Goal: Information Seeking & Learning: Understand process/instructions

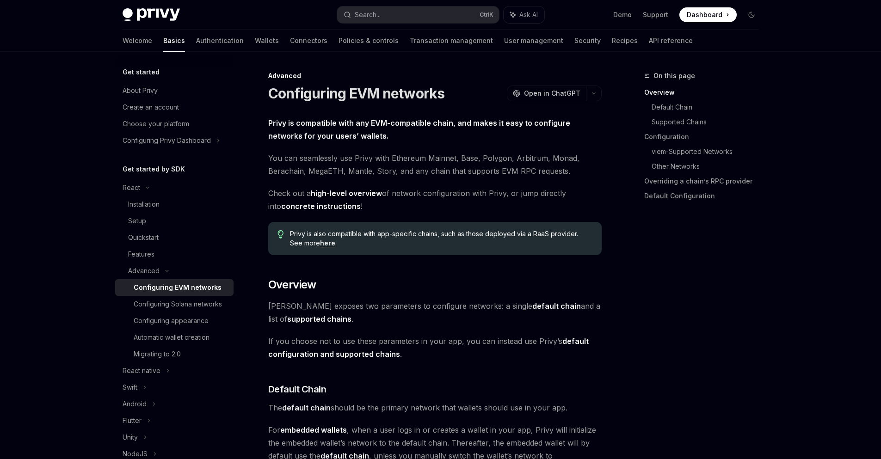
scroll to position [111, 0]
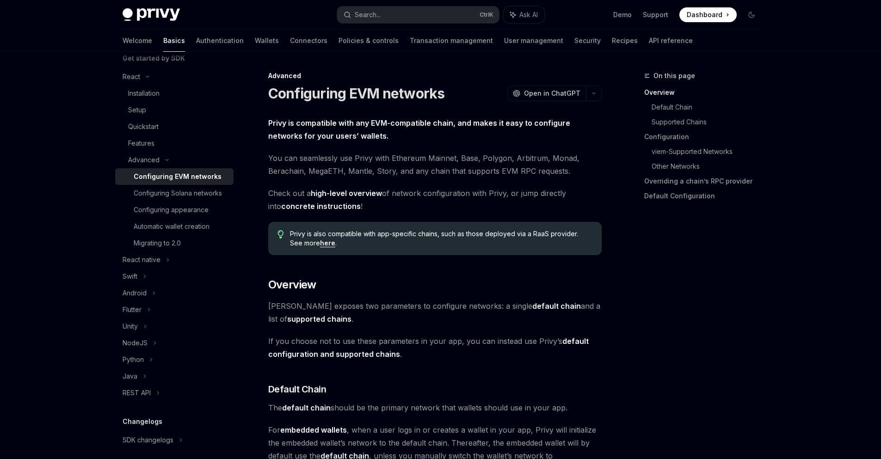
click at [718, 285] on div "On this page Overview Default Chain Supported Chains Configuration viem-Support…" at bounding box center [696, 264] width 141 height 389
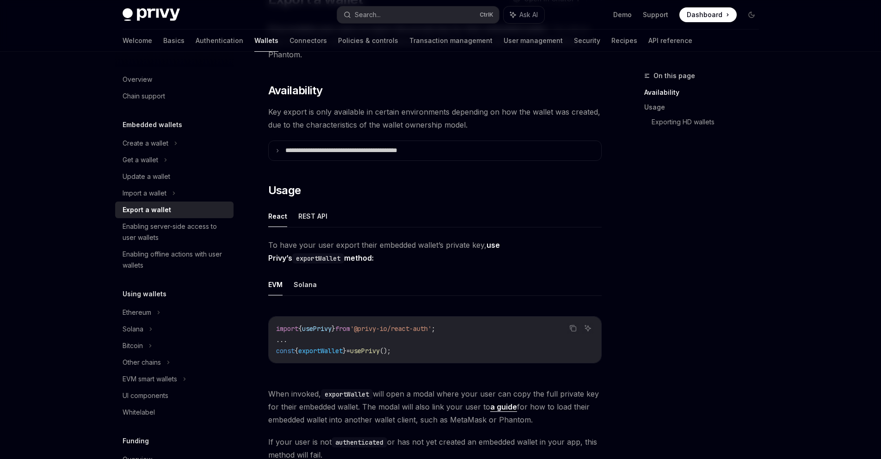
scroll to position [111, 0]
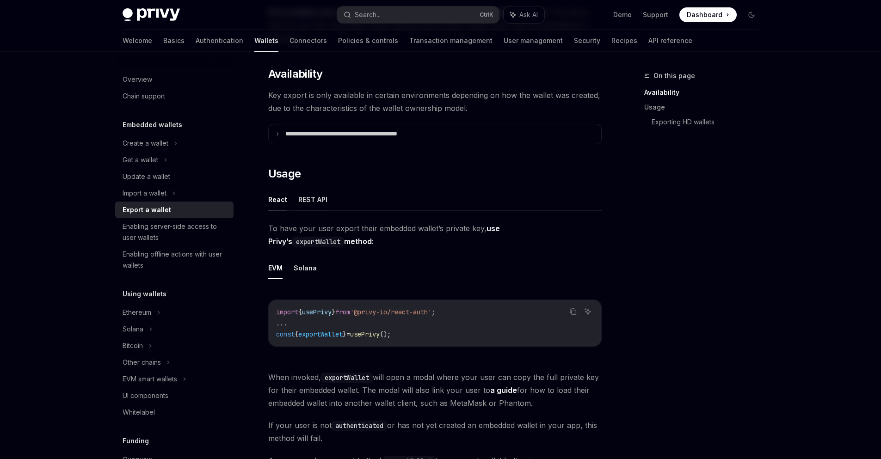
click at [315, 204] on button "REST API" at bounding box center [312, 200] width 29 height 22
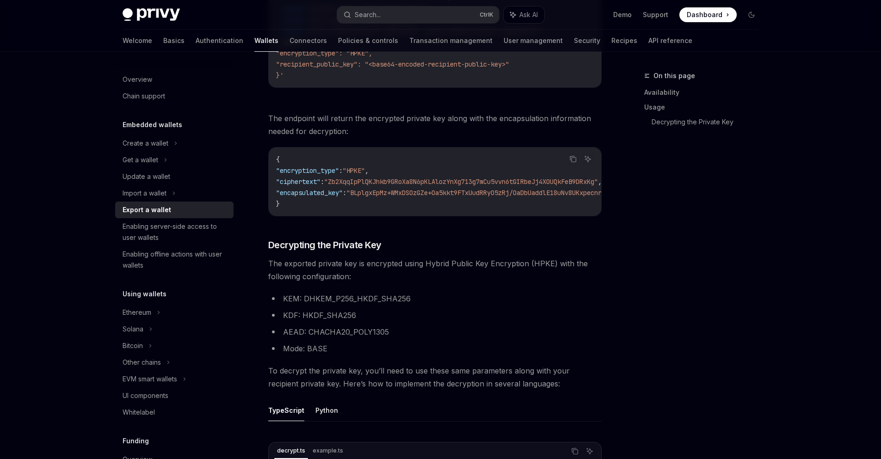
scroll to position [321, 0]
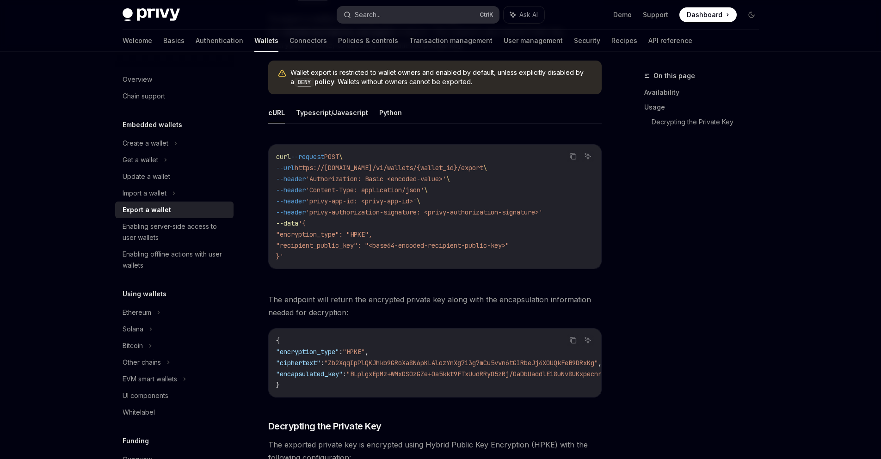
click at [379, 20] on button "Search... Ctrl K" at bounding box center [418, 14] width 162 height 17
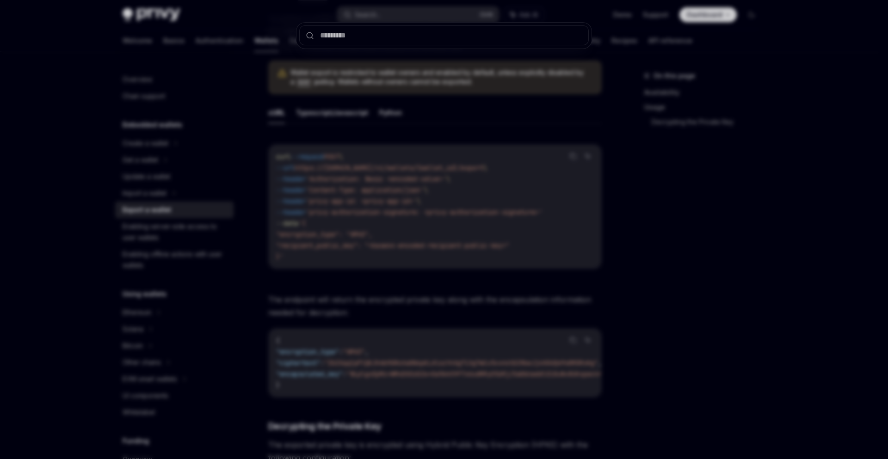
click at [436, 128] on div at bounding box center [444, 229] width 888 height 459
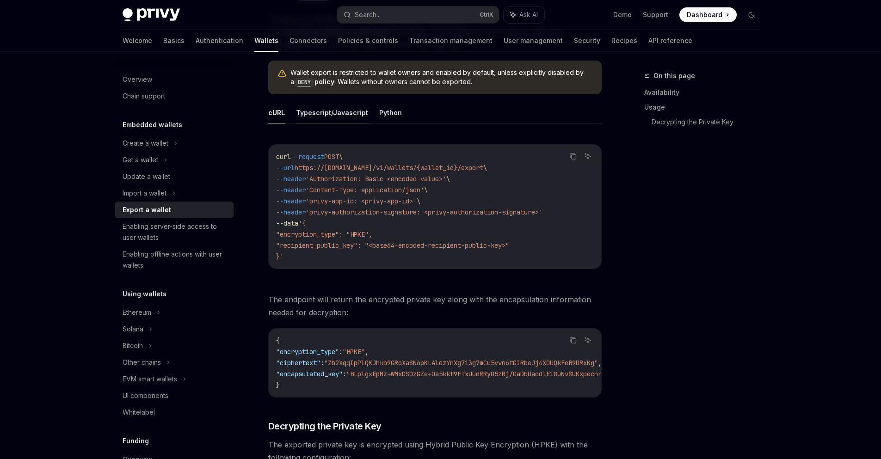
click at [344, 114] on button "Typescript/Javascript" at bounding box center [332, 113] width 72 height 22
type textarea "*"
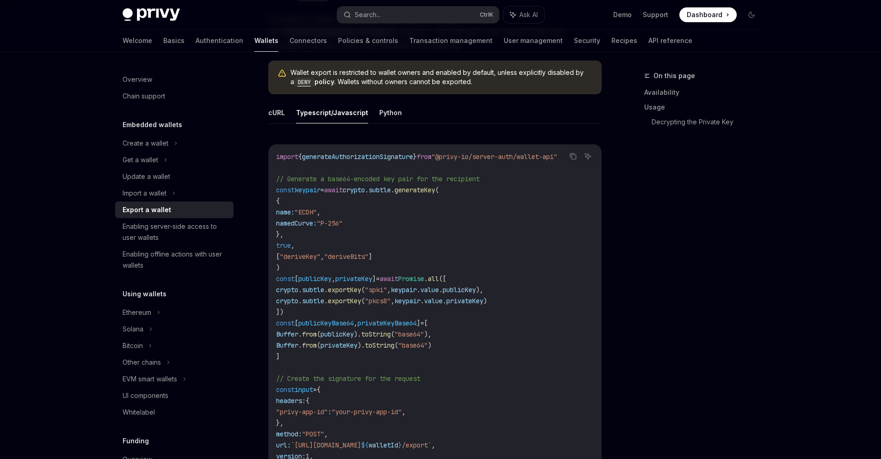
click at [421, 254] on code "import { generateAuthorizationSignature } from "@privy-io/server-auth/wallet-ap…" at bounding box center [511, 456] width 470 height 611
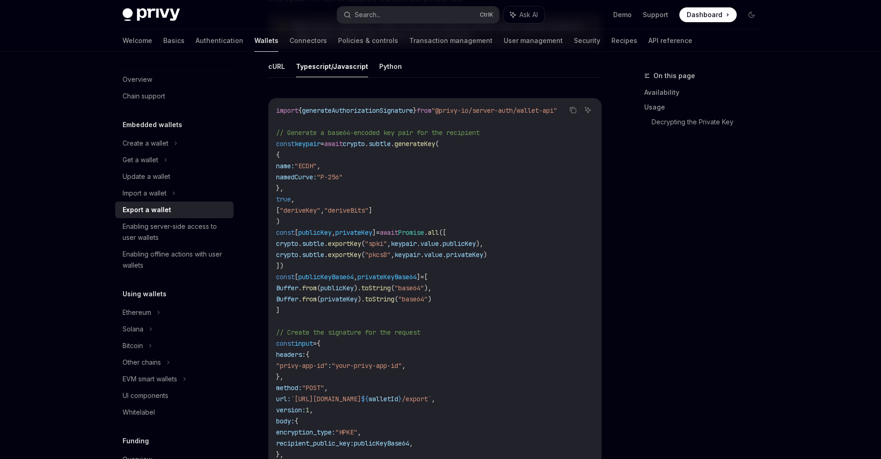
scroll to position [389, 0]
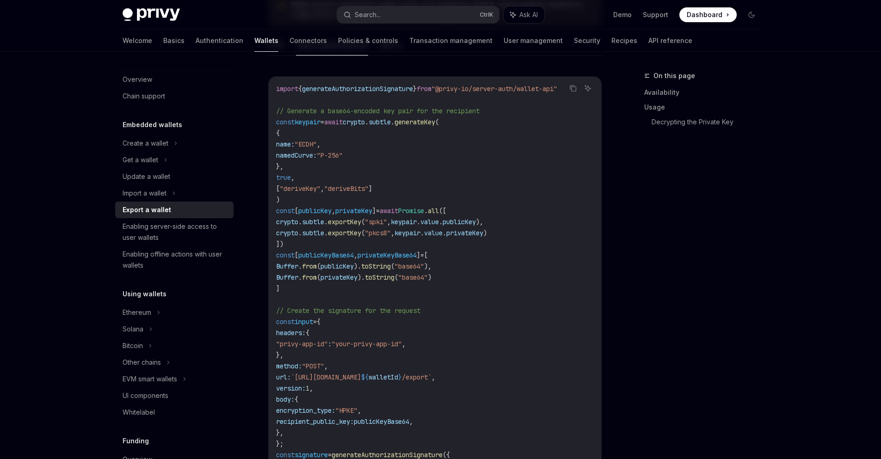
click at [477, 159] on code "import { generateAuthorizationSignature } from "@privy-io/server-auth/wallet-ap…" at bounding box center [511, 388] width 470 height 611
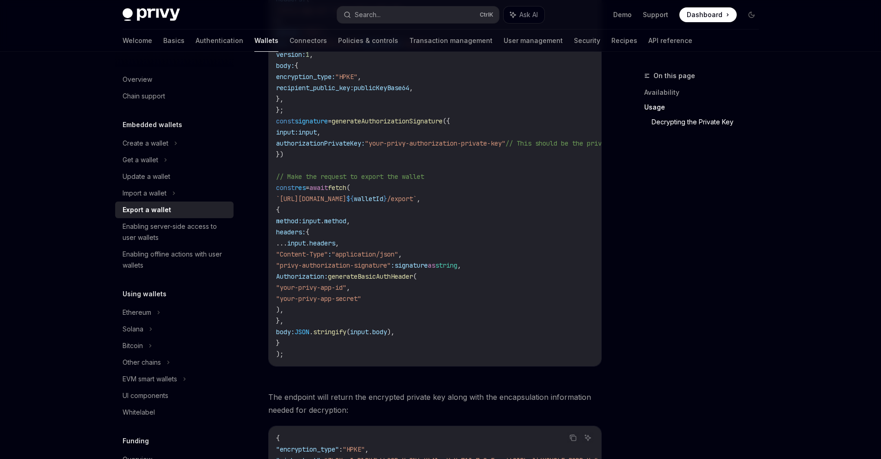
scroll to position [833, 0]
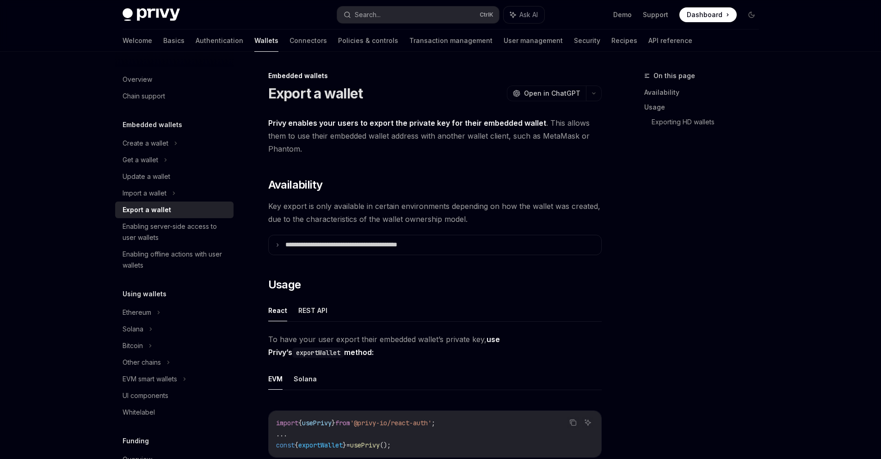
scroll to position [910, 0]
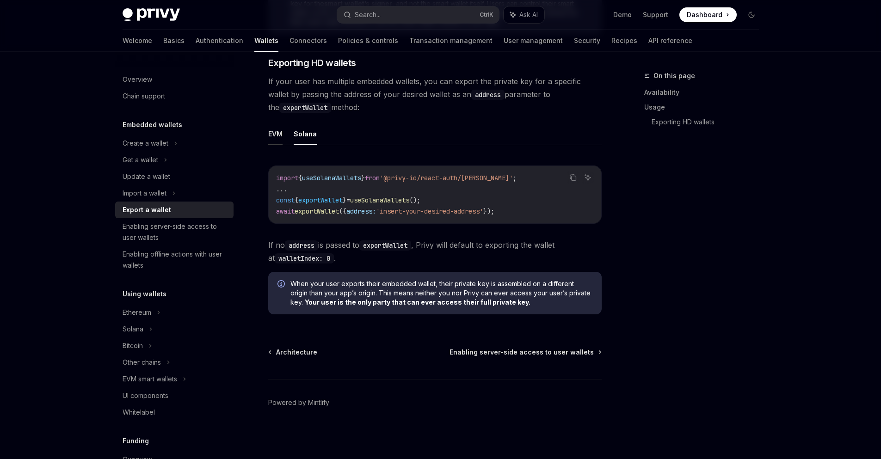
click at [276, 135] on button "EVM" at bounding box center [275, 134] width 14 height 22
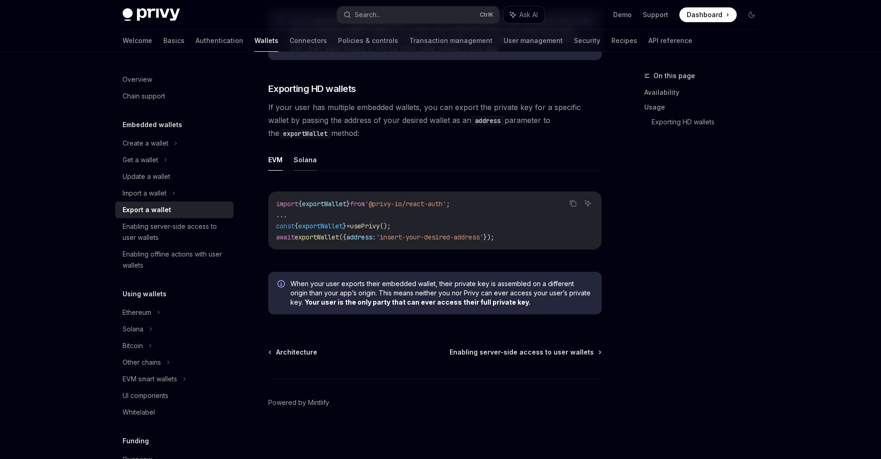
click at [302, 165] on button "Solana" at bounding box center [305, 160] width 23 height 22
type textarea "*"
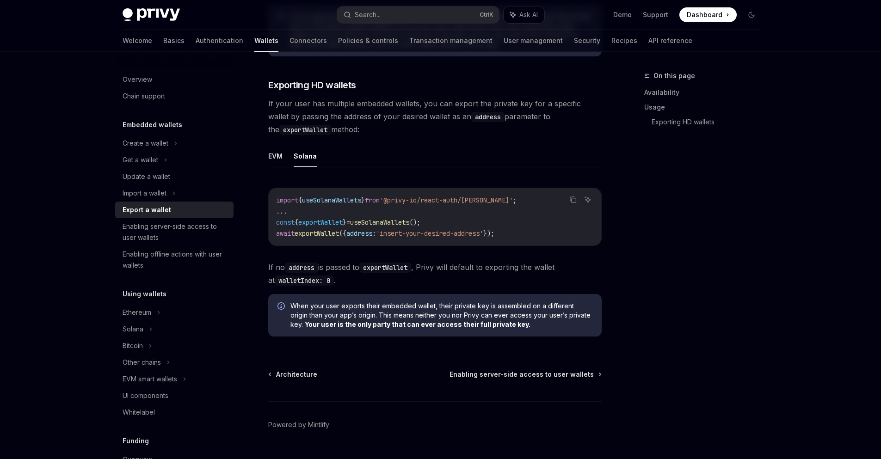
click at [454, 238] on span "'insert-your-desired-address'" at bounding box center [429, 234] width 107 height 8
click at [479, 238] on span "'insert-your-desired-address'" at bounding box center [429, 234] width 107 height 8
drag, startPoint x: 500, startPoint y: 237, endPoint x: 392, endPoint y: 240, distance: 107.8
click at [392, 238] on span "'insert-your-desired-address'" at bounding box center [429, 234] width 107 height 8
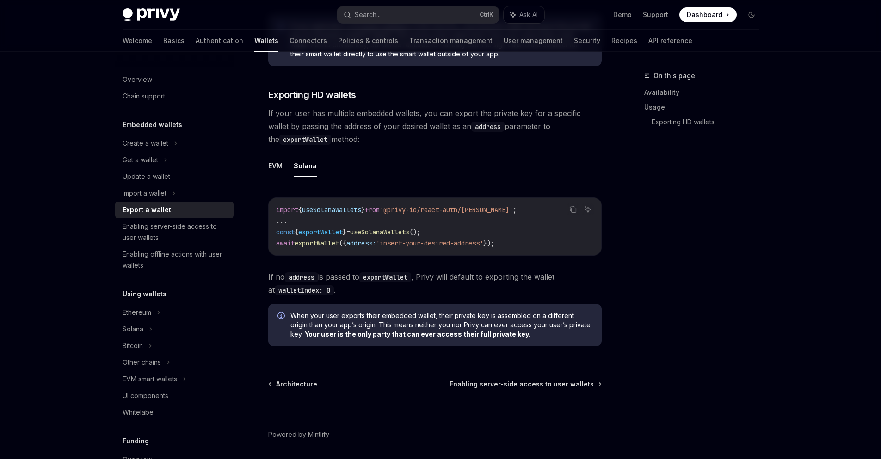
scroll to position [884, 0]
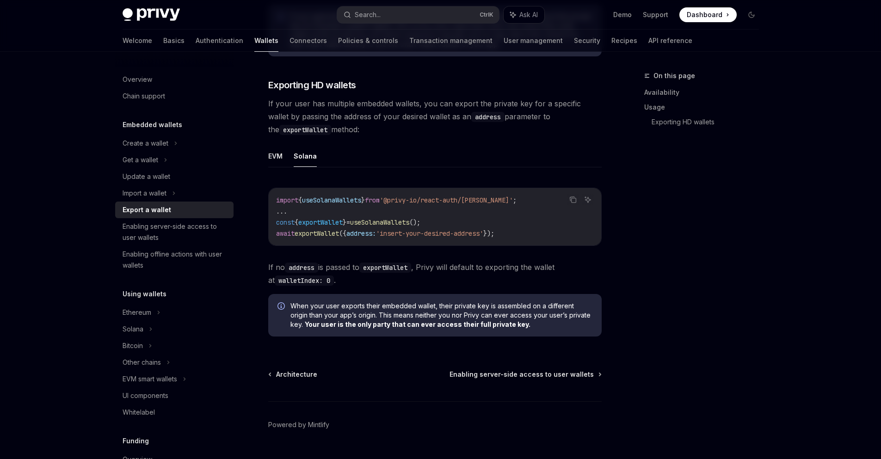
click at [420, 237] on span "'insert-your-desired-address'" at bounding box center [429, 234] width 107 height 8
click at [543, 239] on code "import { useSolanaWallets } from '@privy-io/react-auth/solana' ; ... const { ex…" at bounding box center [435, 217] width 318 height 44
drag, startPoint x: 393, startPoint y: 239, endPoint x: 496, endPoint y: 236, distance: 103.2
click at [484, 236] on span "'insert-your-desired-address'" at bounding box center [429, 234] width 107 height 8
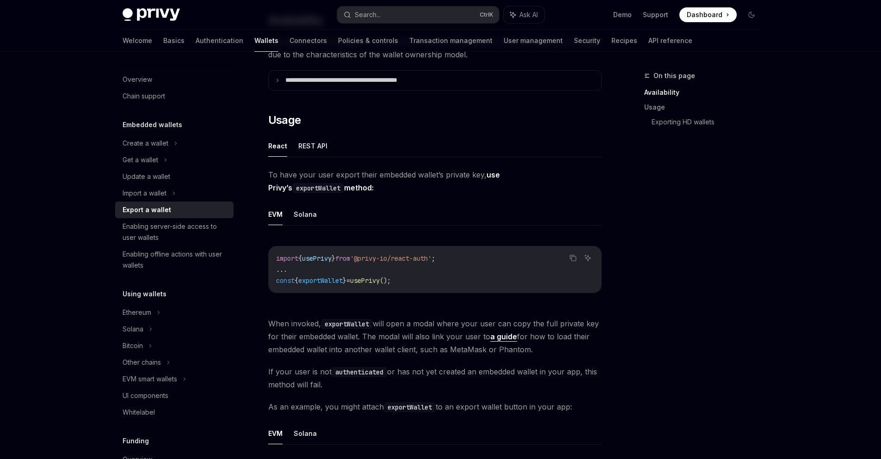
scroll to position [167, 0]
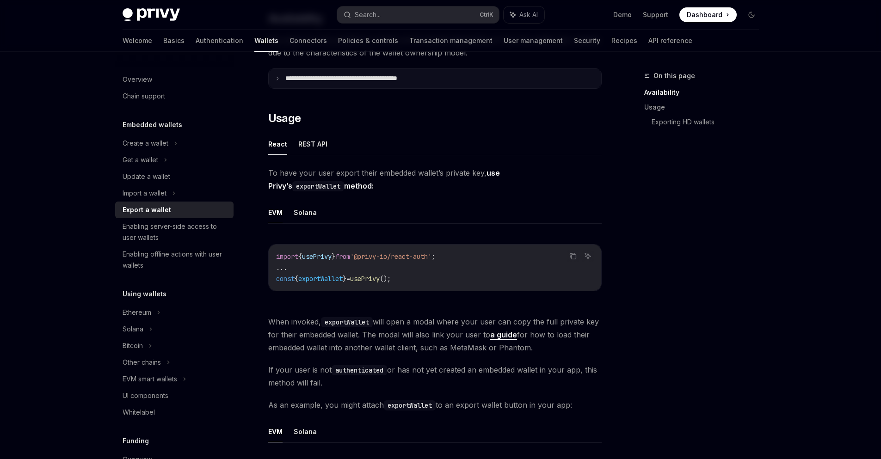
click at [275, 81] on summary "**********" at bounding box center [435, 78] width 333 height 19
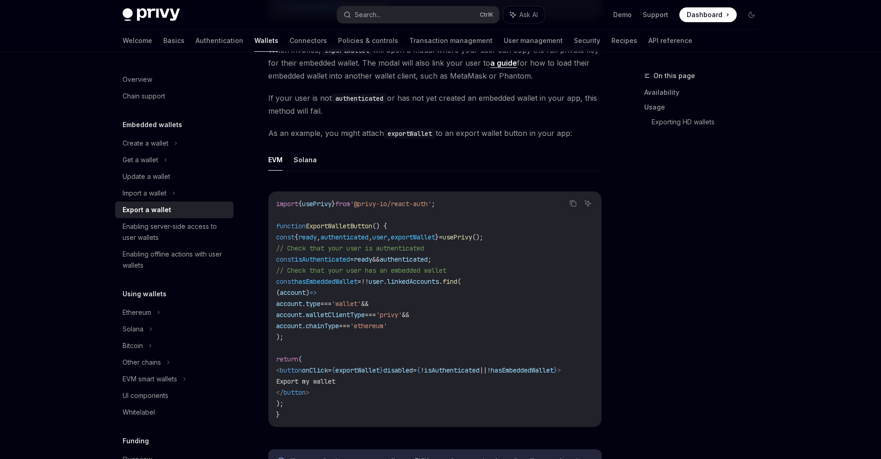
scroll to position [722, 0]
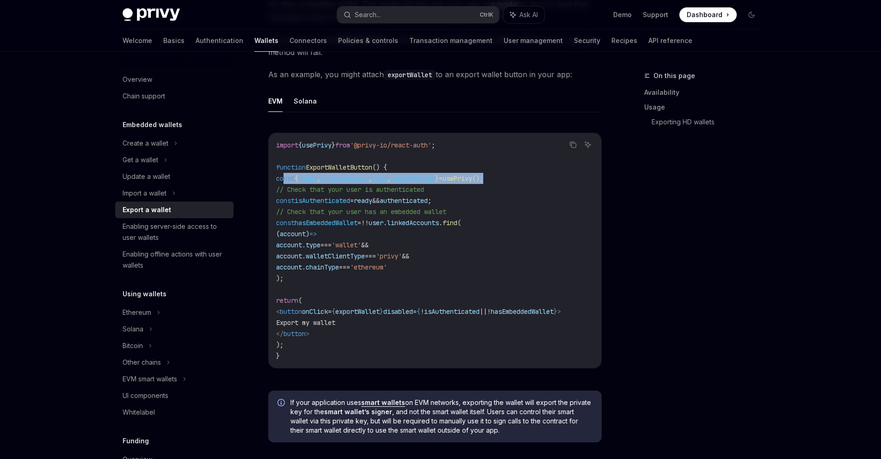
drag, startPoint x: 527, startPoint y: 177, endPoint x: 284, endPoint y: 182, distance: 243.0
click at [284, 182] on code "import { usePrivy } from '@privy-io/react-auth' ; function ExportWalletButton (…" at bounding box center [435, 251] width 318 height 222
copy span "const { ready , authenticated , user , exportWallet } = usePrivy ();"
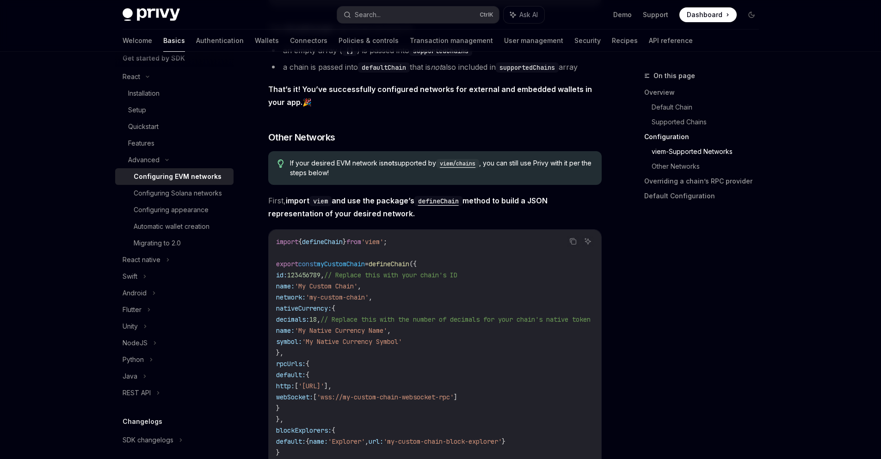
scroll to position [1666, 0]
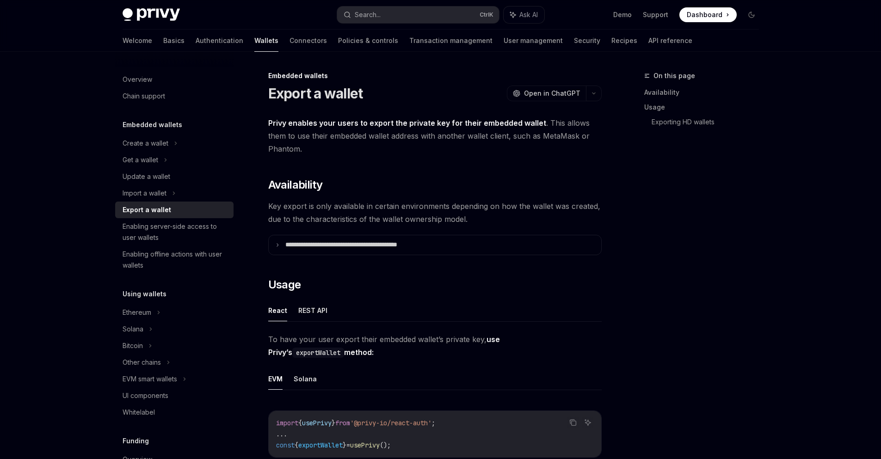
scroll to position [910, 0]
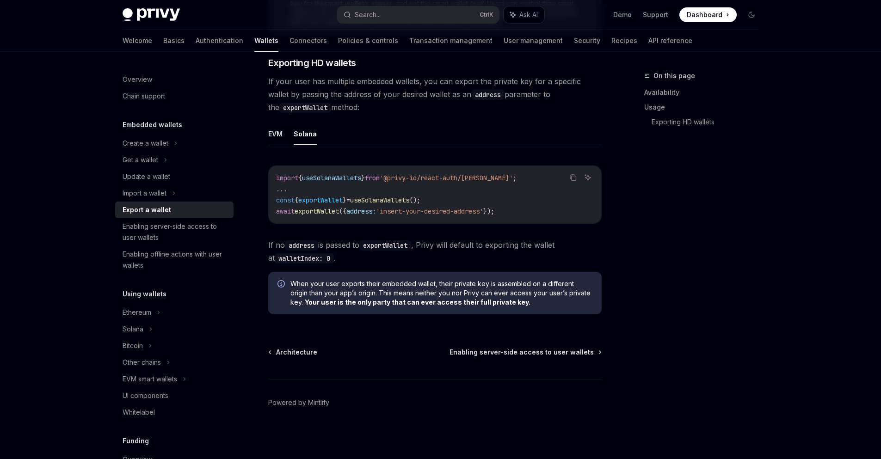
drag, startPoint x: 393, startPoint y: 213, endPoint x: 500, endPoint y: 214, distance: 106.4
click at [484, 214] on span "'insert-your-desired-address'" at bounding box center [429, 211] width 107 height 8
click at [490, 245] on span "If no address is passed to exportWallet , Privy will default to exporting the w…" at bounding box center [435, 252] width 334 height 26
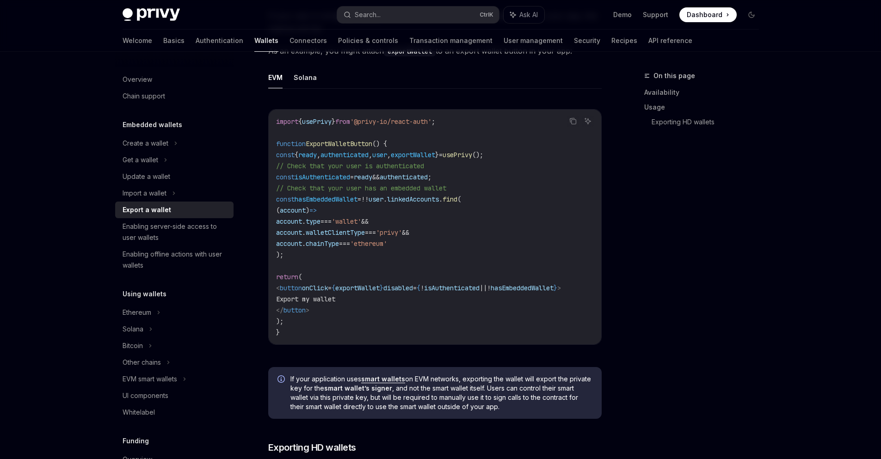
scroll to position [799, 0]
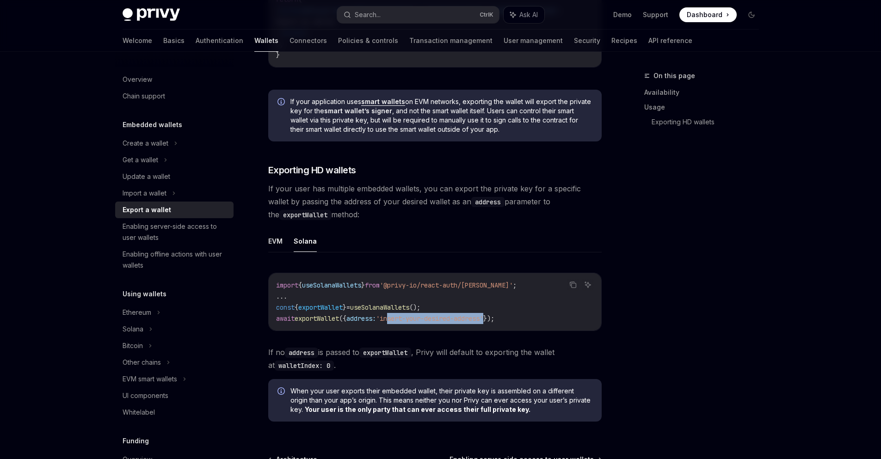
drag, startPoint x: 395, startPoint y: 324, endPoint x: 499, endPoint y: 323, distance: 104.1
click at [484, 323] on span "'insert-your-desired-address'" at bounding box center [429, 319] width 107 height 8
copy span "nsert-your-desired-address"
click at [551, 175] on h3 "​ Exporting HD wallets" at bounding box center [435, 170] width 334 height 13
click at [370, 17] on div "Search..." at bounding box center [368, 14] width 26 height 11
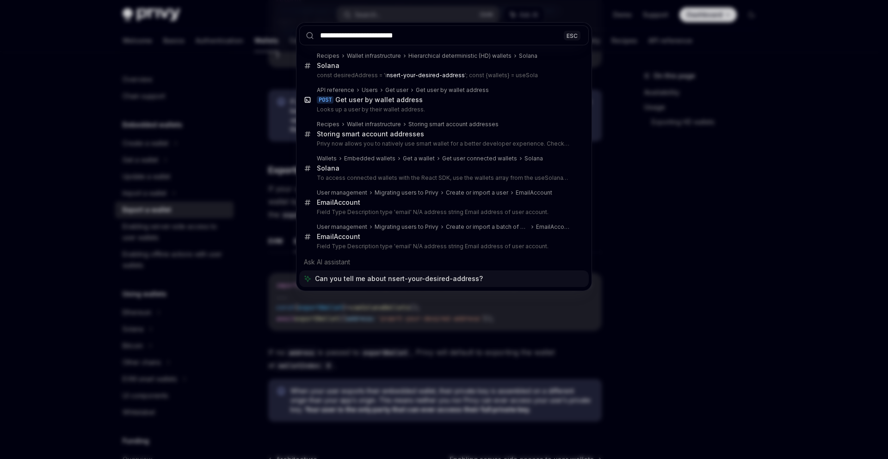
type input "**********"
type textarea "*"
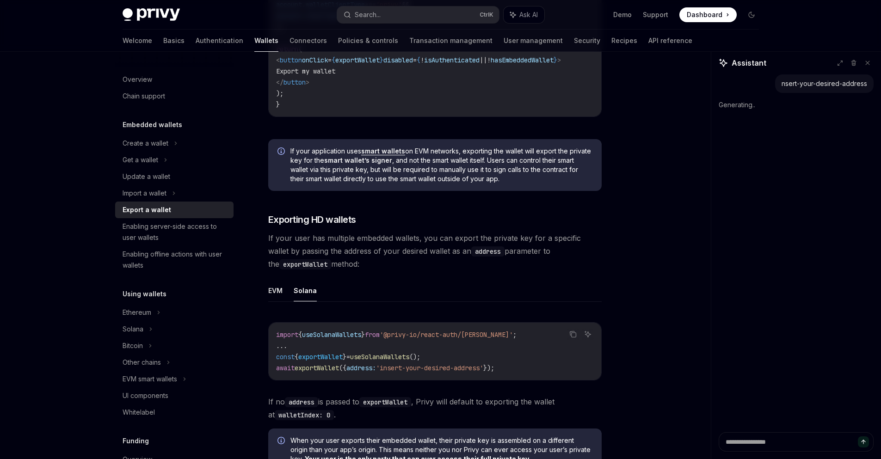
scroll to position [743, 0]
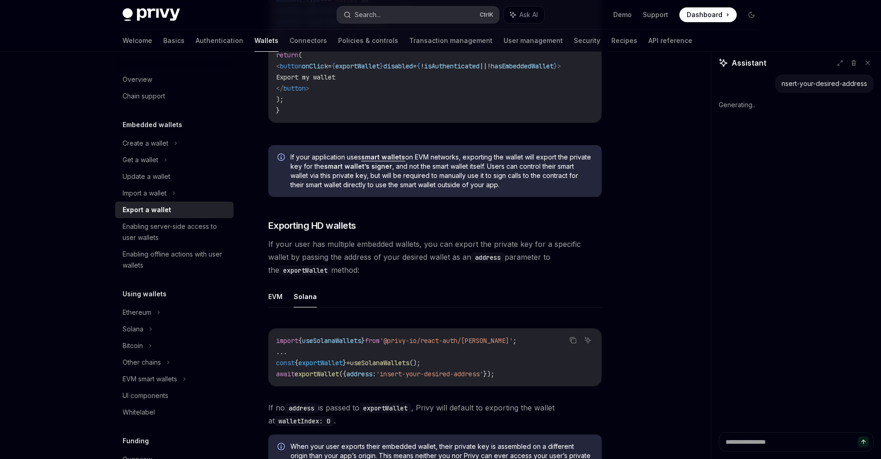
type textarea "*"
click at [417, 13] on button "Search... Ctrl K" at bounding box center [418, 14] width 162 height 17
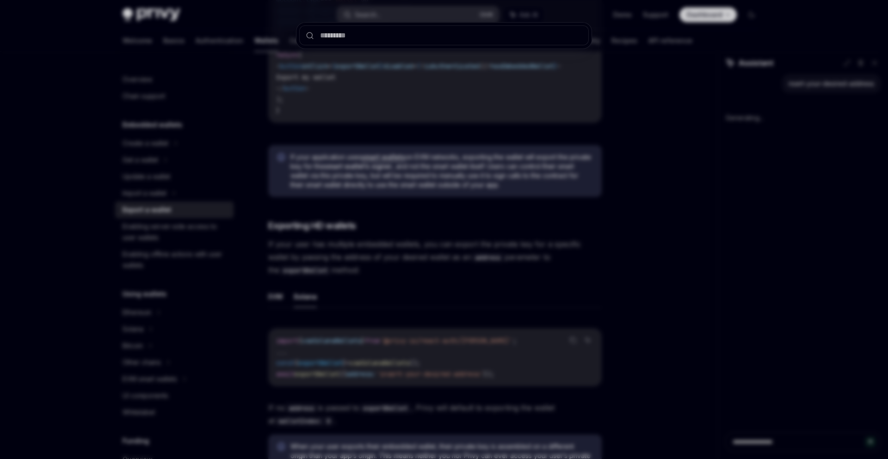
type input "**********"
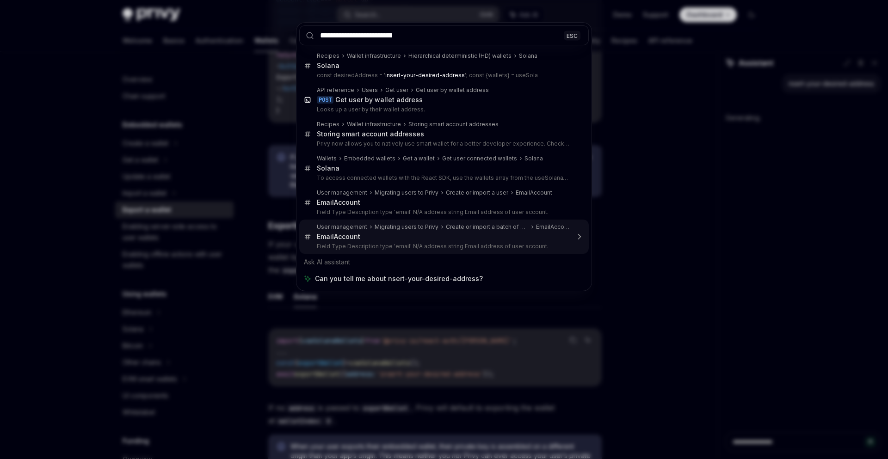
type textarea "*"
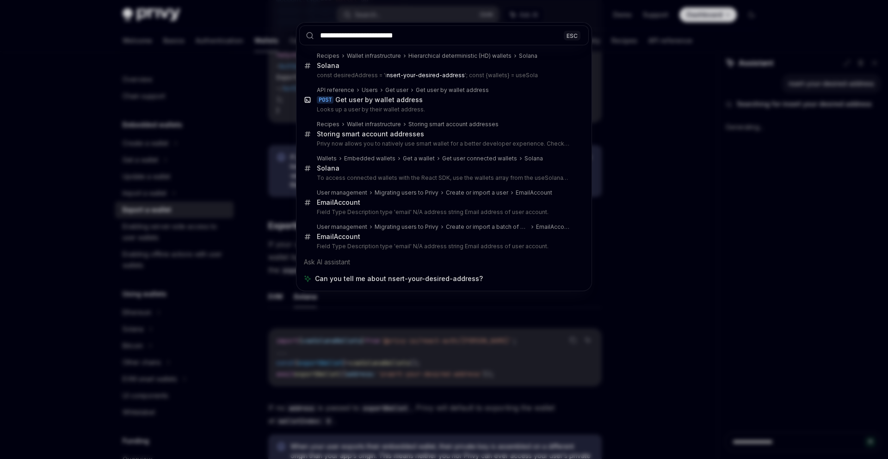
type input "**********"
drag, startPoint x: 735, startPoint y: 159, endPoint x: 724, endPoint y: 95, distance: 64.4
click at [735, 158] on div "**********" at bounding box center [444, 229] width 888 height 459
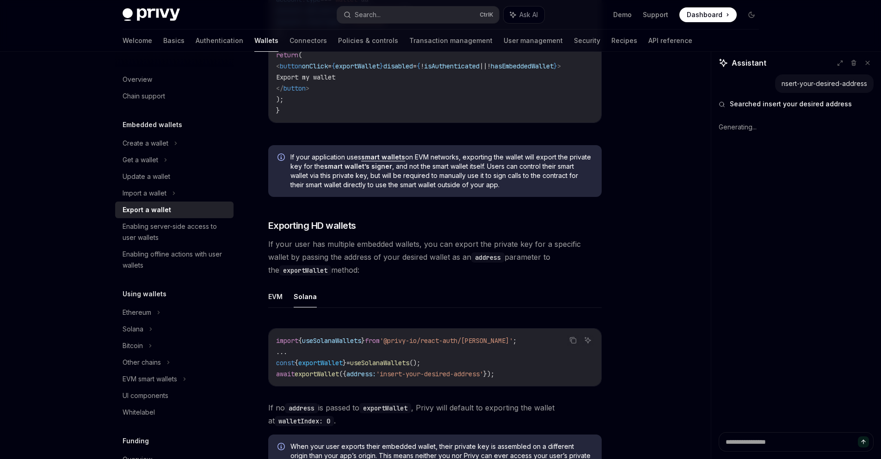
type textarea "*"
click at [424, 301] on ul "EVM Solana" at bounding box center [435, 297] width 334 height 22
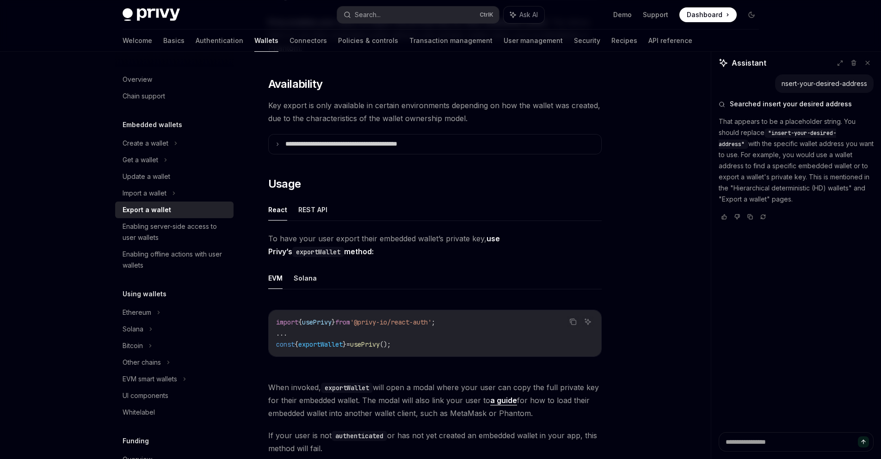
scroll to position [167, 0]
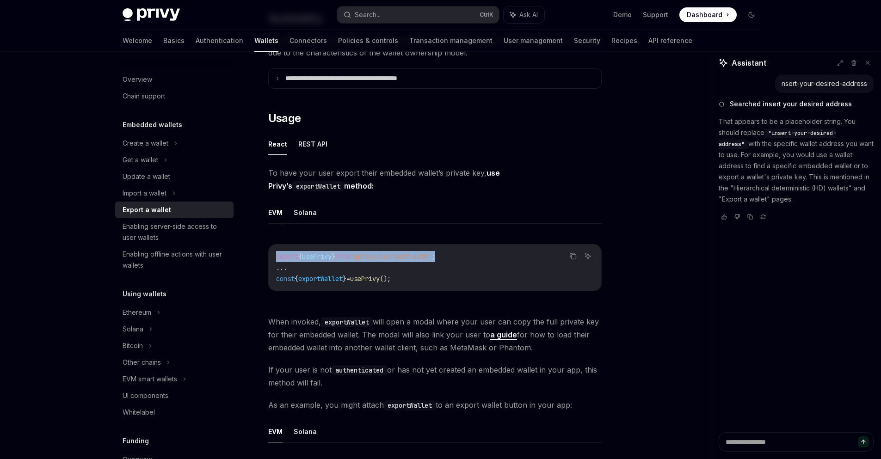
drag, startPoint x: 455, startPoint y: 259, endPoint x: 273, endPoint y: 248, distance: 182.6
click at [273, 248] on div "import { usePrivy } from '@privy-io/react-auth' ; ... const { exportWallet } = …" at bounding box center [435, 268] width 333 height 46
copy span "import { usePrivy } from '@privy-io/react-auth' ;"
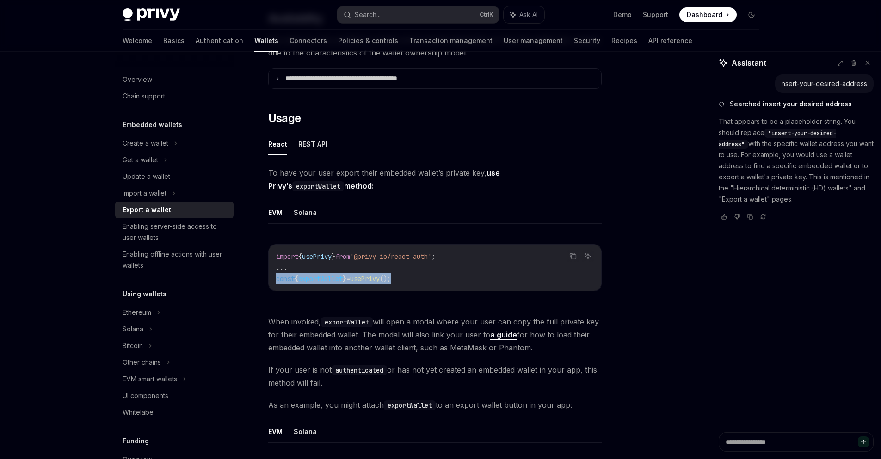
drag, startPoint x: 423, startPoint y: 277, endPoint x: 275, endPoint y: 281, distance: 148.1
click at [275, 281] on div "import { usePrivy } from '@privy-io/react-auth' ; ... const { exportWallet } = …" at bounding box center [435, 268] width 333 height 46
copy span "const { exportWallet } = usePrivy ();"
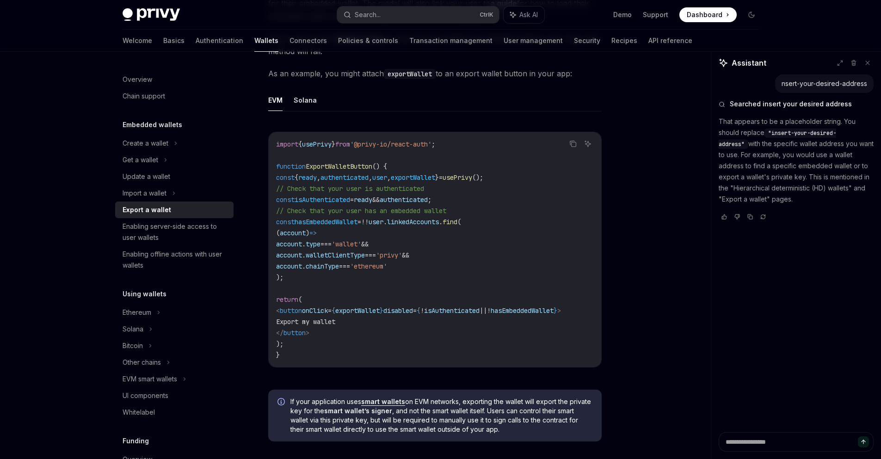
scroll to position [500, 0]
click at [359, 177] on span "authenticated" at bounding box center [345, 176] width 48 height 8
click at [431, 176] on span "exportWallet" at bounding box center [413, 176] width 44 height 8
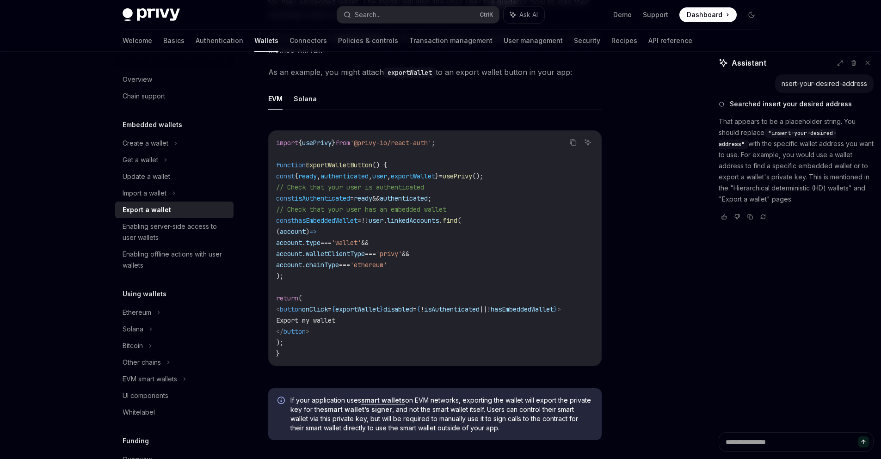
click at [421, 223] on span "linkedAccounts" at bounding box center [413, 221] width 52 height 8
click at [420, 202] on span "authenticated" at bounding box center [404, 198] width 48 height 8
click at [361, 242] on span "'wallet'" at bounding box center [347, 243] width 30 height 8
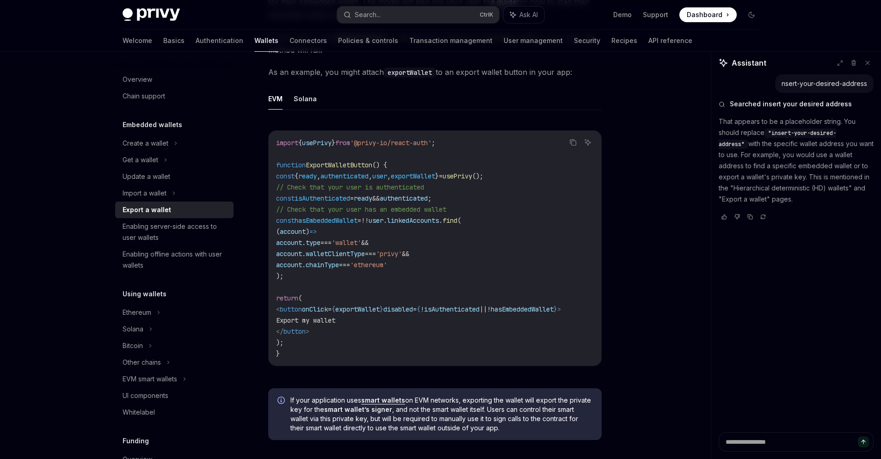
click at [380, 309] on span "exportWallet" at bounding box center [357, 309] width 44 height 8
click at [386, 323] on code "import { usePrivy } from '@privy-io/react-auth' ; function ExportWalletButton (…" at bounding box center [435, 248] width 318 height 222
click at [367, 310] on span "exportWallet" at bounding box center [357, 309] width 44 height 8
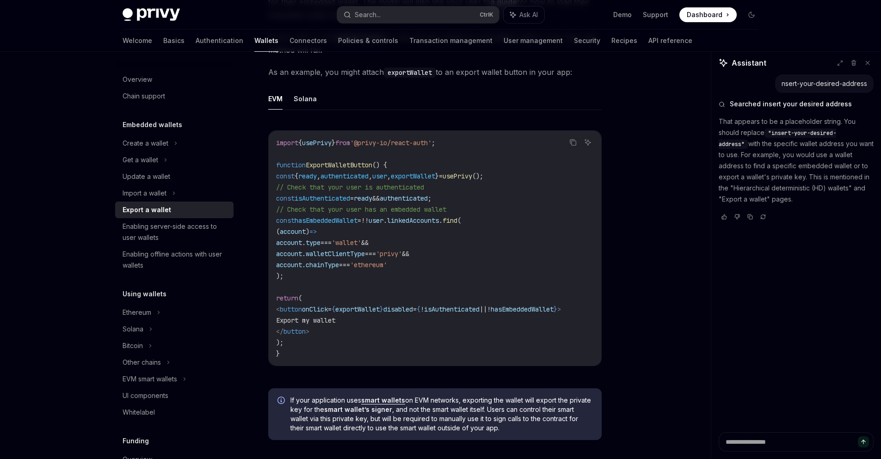
click at [389, 295] on code "import { usePrivy } from '@privy-io/react-auth' ; function ExportWalletButton (…" at bounding box center [435, 248] width 318 height 222
drag, startPoint x: 293, startPoint y: 310, endPoint x: 335, endPoint y: 335, distance: 49.4
click at [335, 335] on code "import { usePrivy } from '@privy-io/react-auth' ; function ExportWalletButton (…" at bounding box center [435, 248] width 318 height 222
copy code "< button onClick = { exportWallet } disabled = { ! isAuthenticated || ! hasEmbe…"
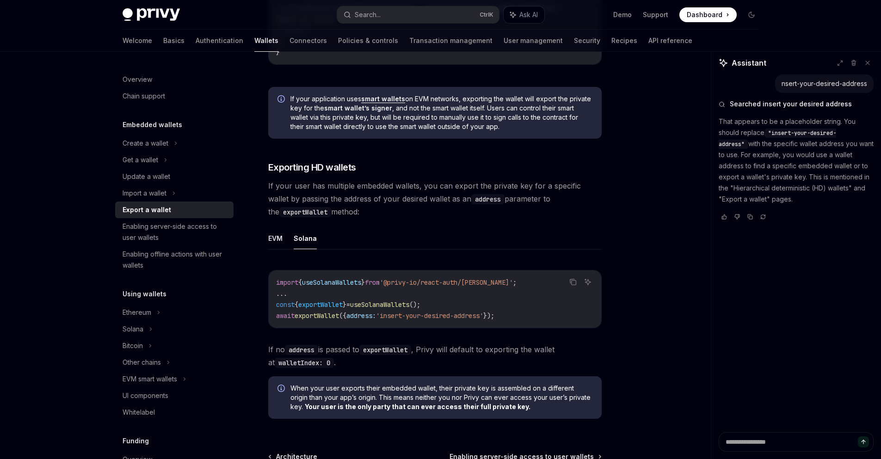
scroll to position [799, 0]
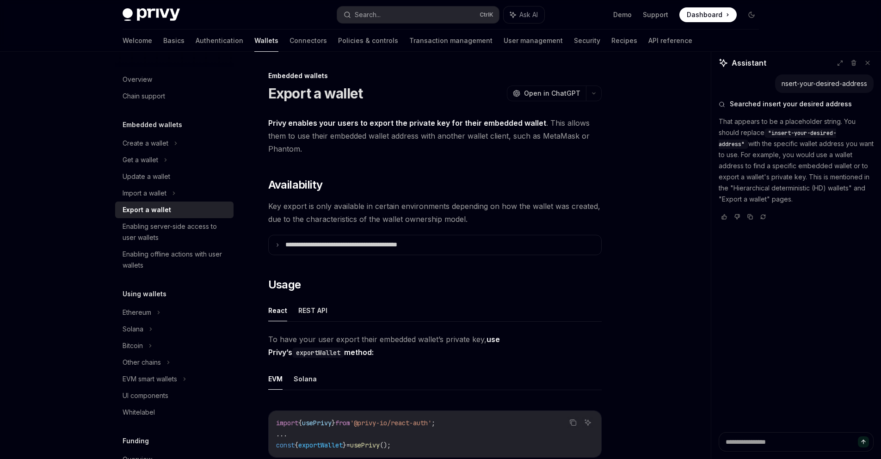
scroll to position [799, 0]
